Goal: Download file/media

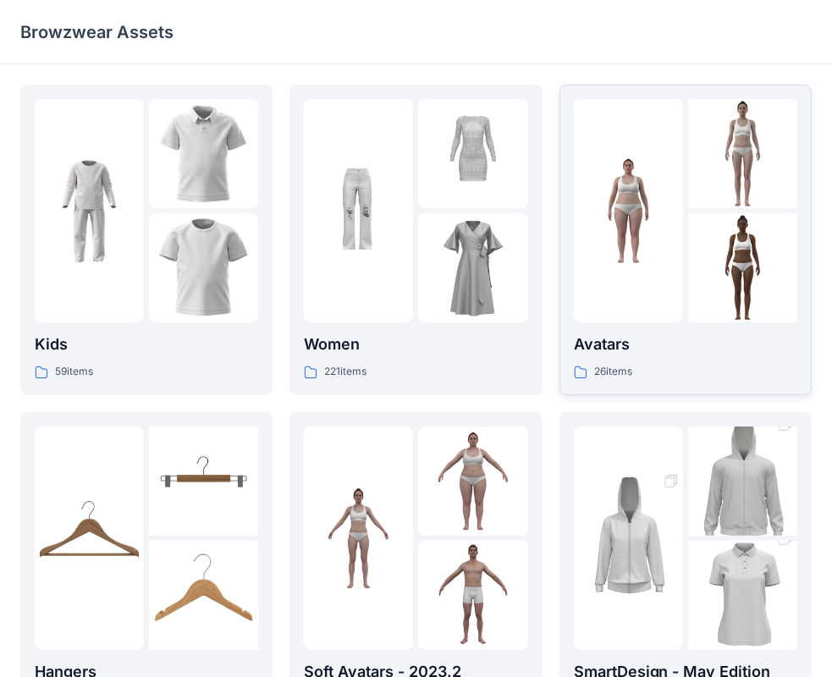
click at [698, 221] on img at bounding box center [742, 267] width 109 height 109
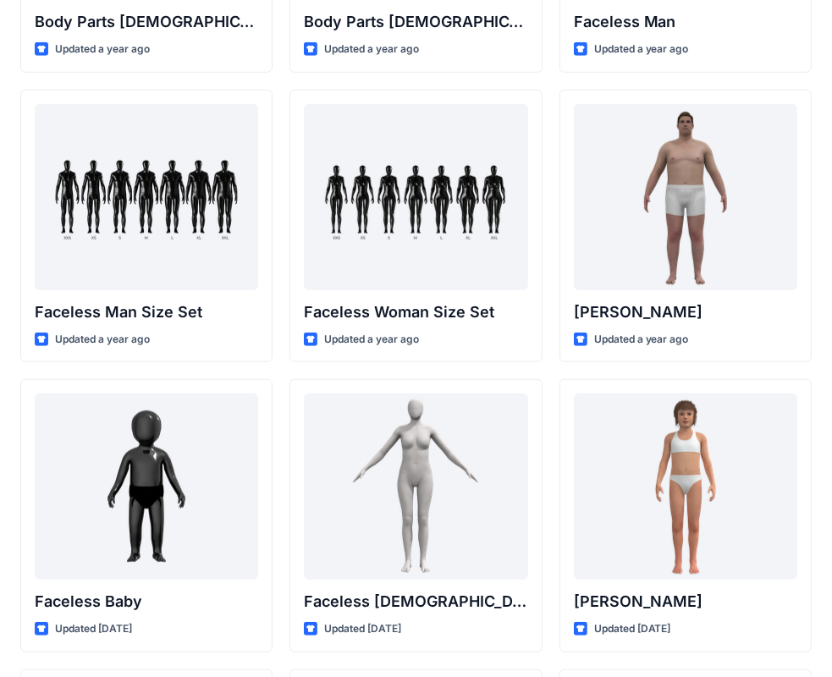
scroll to position [767, 0]
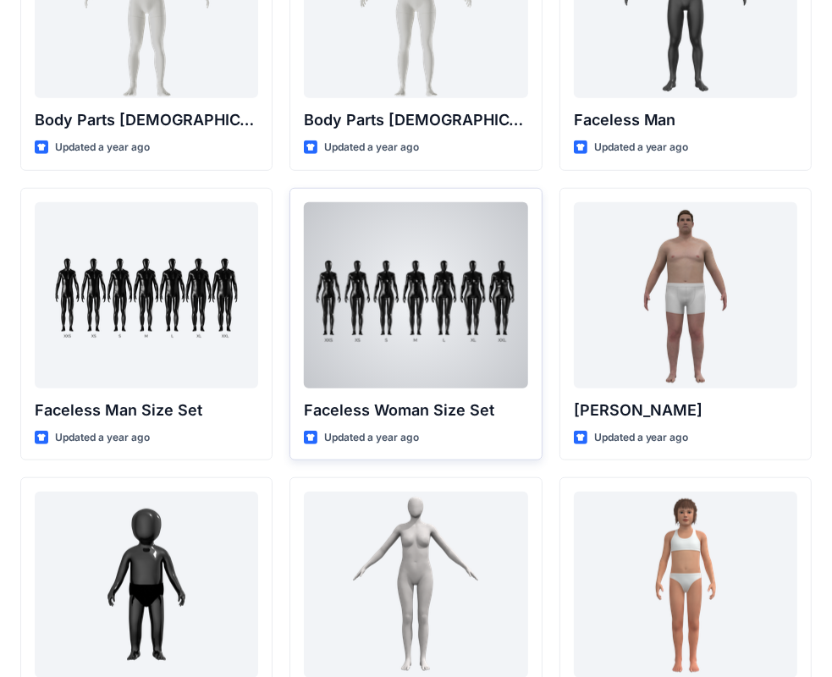
click at [406, 291] on div at bounding box center [416, 295] width 224 height 186
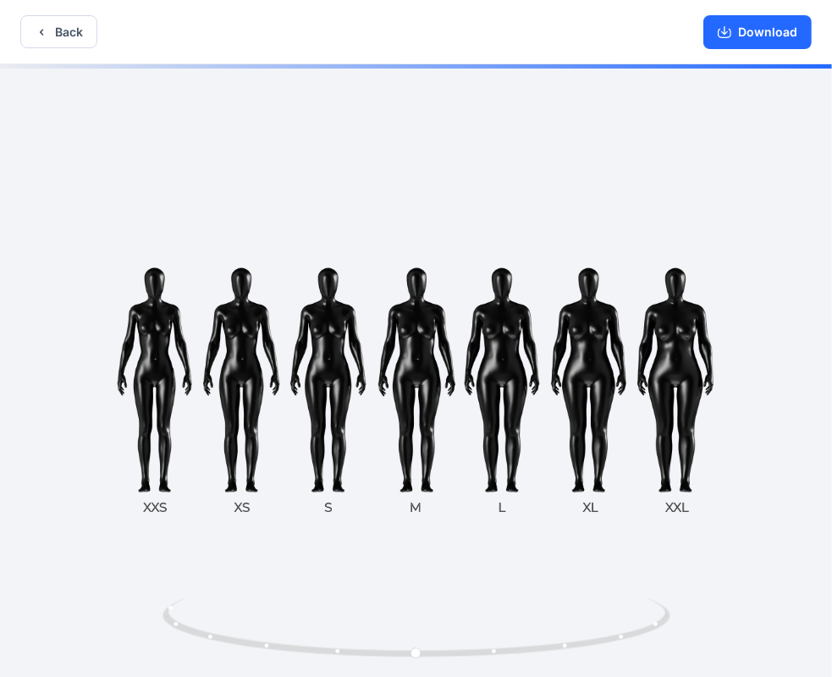
scroll to position [3, 0]
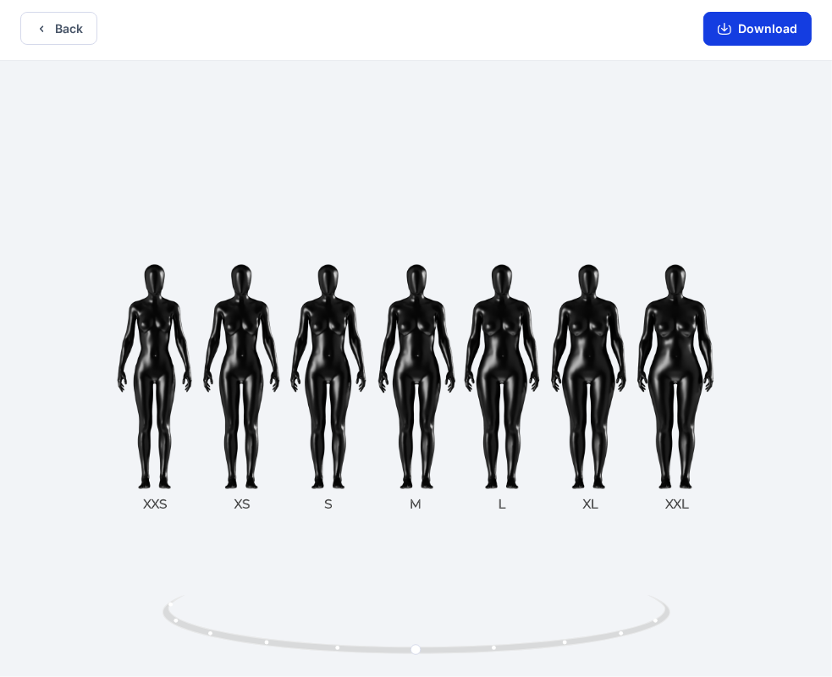
click at [759, 28] on button "Download" at bounding box center [758, 29] width 108 height 34
click at [64, 27] on button "Back" at bounding box center [58, 28] width 77 height 33
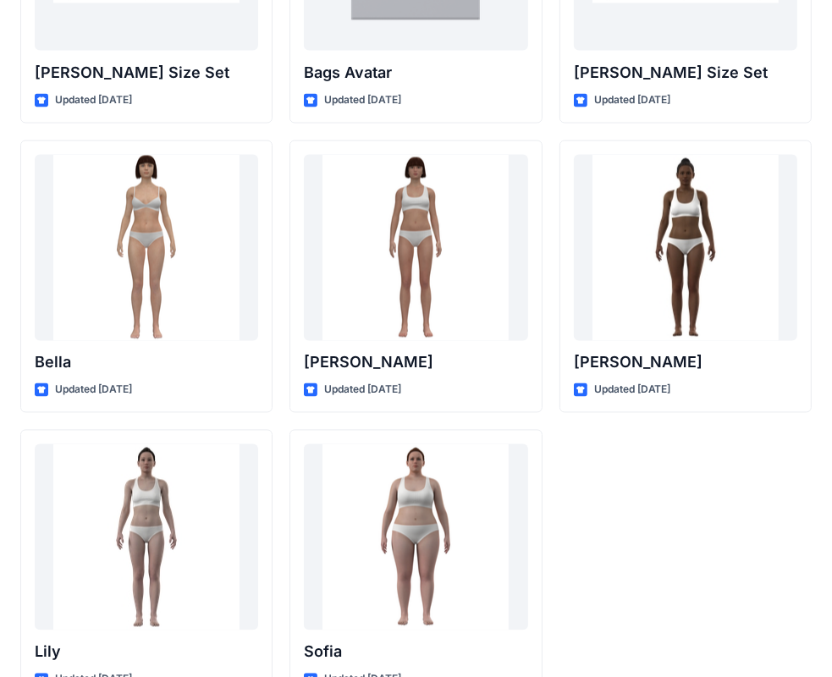
scroll to position [2021, 0]
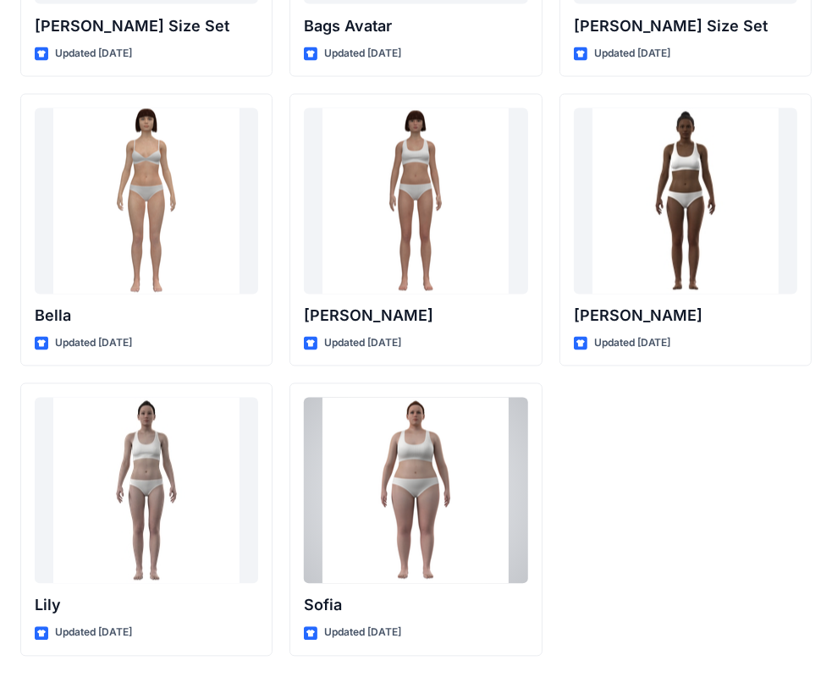
click at [478, 517] on div at bounding box center [416, 491] width 224 height 186
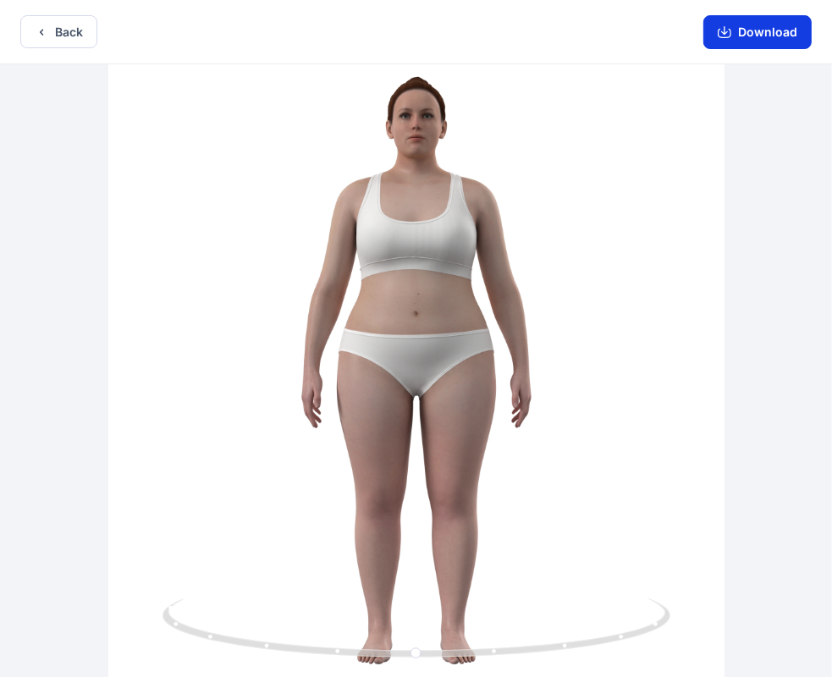
click at [740, 28] on button "Download" at bounding box center [758, 32] width 108 height 34
